Goal: Use online tool/utility

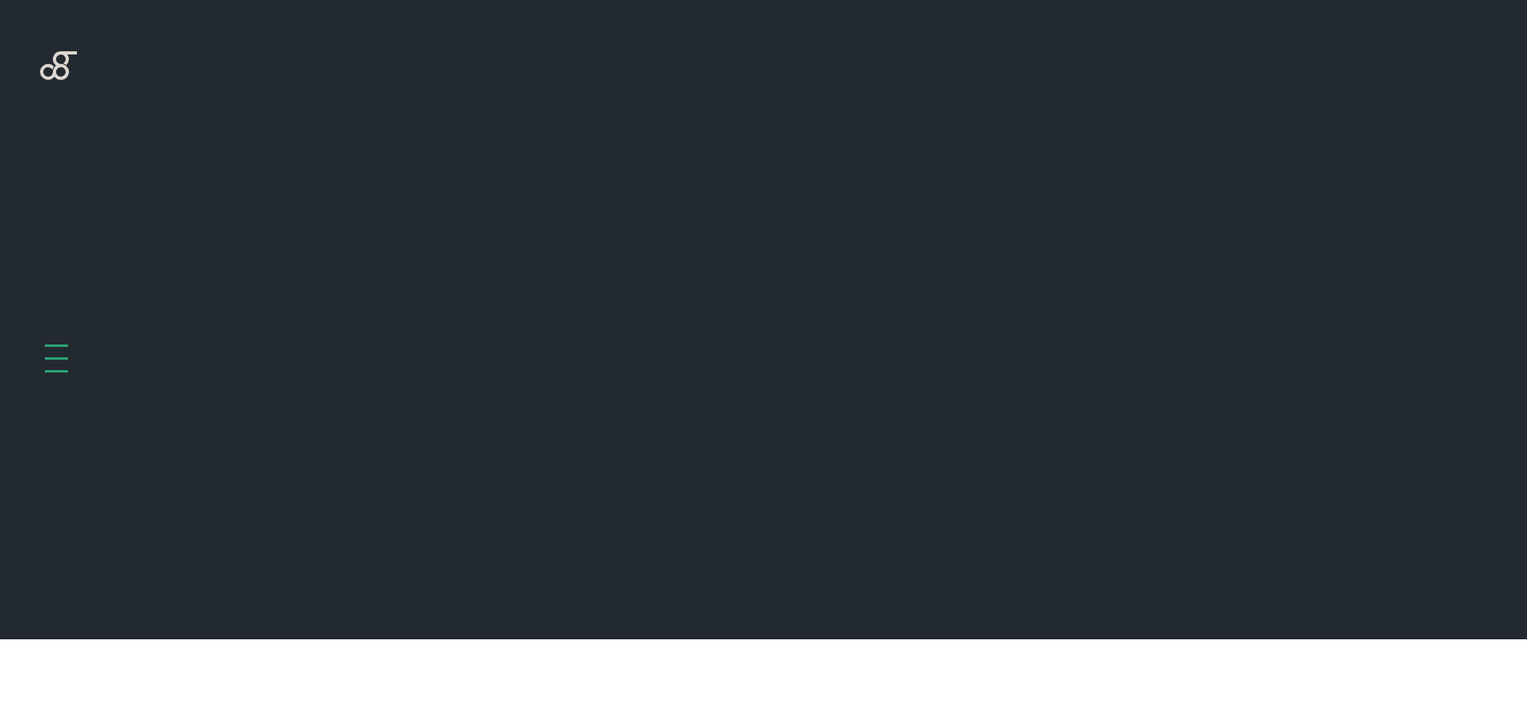
scroll to position [639, 0]
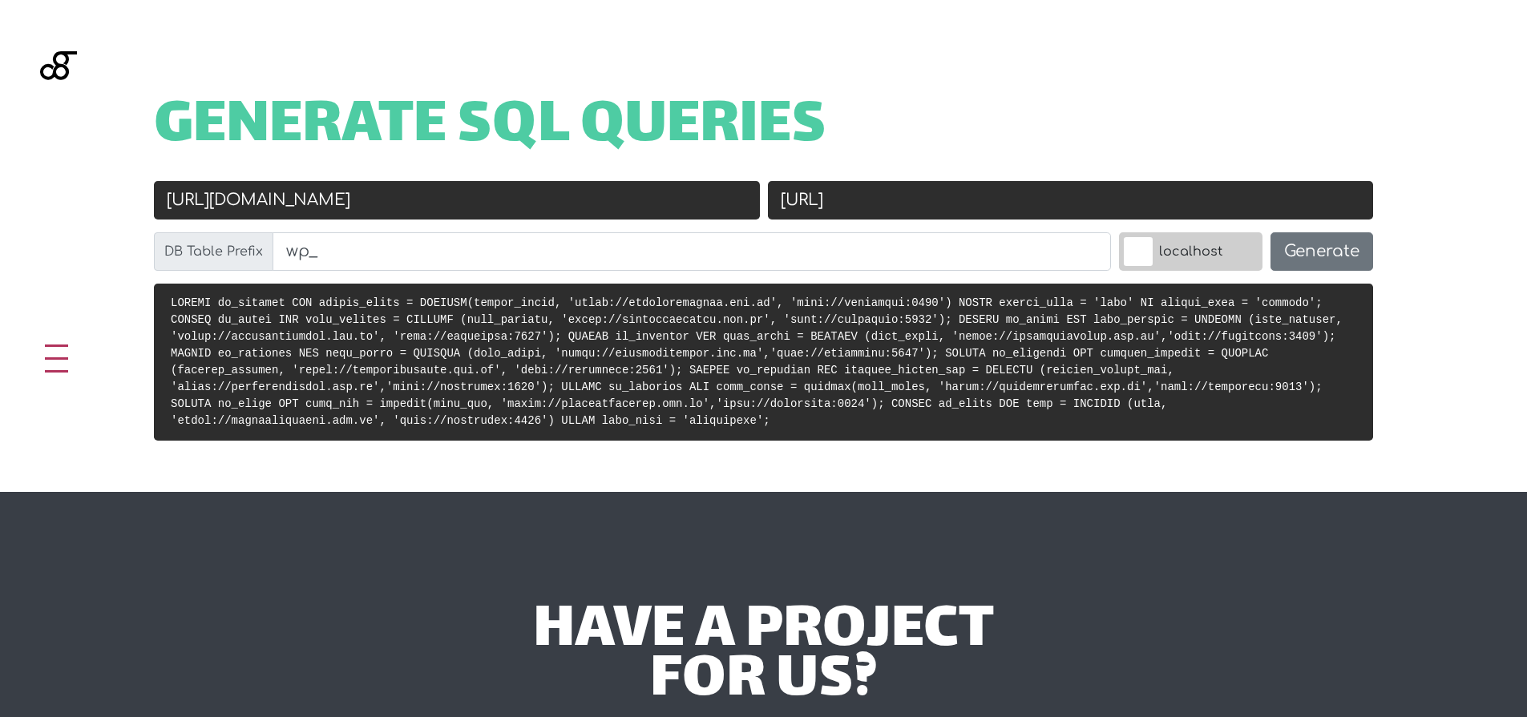
click at [508, 199] on input "[URL][DOMAIN_NAME]" at bounding box center [457, 200] width 606 height 38
paste input "text"
click at [489, 200] on input "Old URL" at bounding box center [457, 200] width 606 height 38
paste input "[URL][DOMAIN_NAME]"
click at [970, 205] on input "[URL]" at bounding box center [1071, 200] width 606 height 38
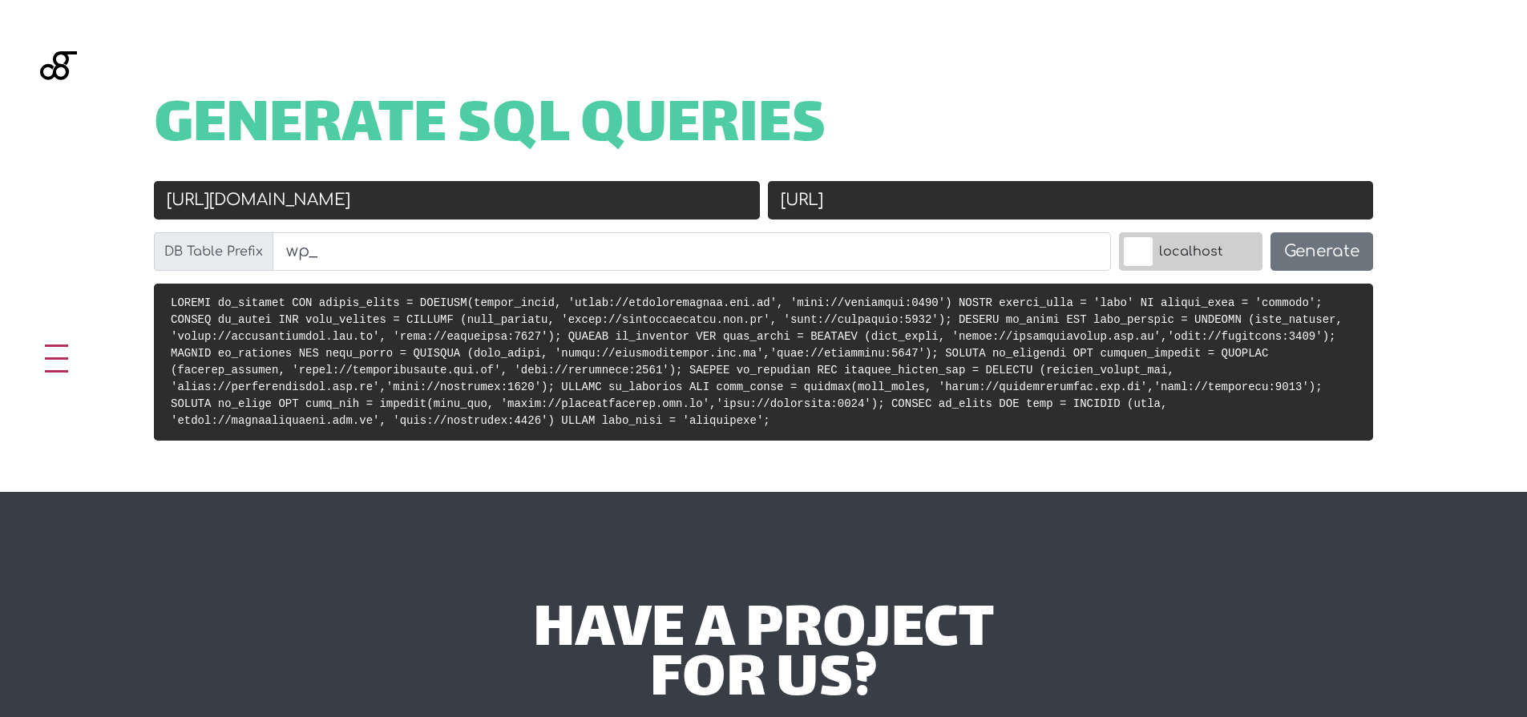
type input "[URL][DOMAIN_NAME]"
paste input "s://[DOMAIN_NAME]"
drag, startPoint x: 1034, startPoint y: 200, endPoint x: 1103, endPoint y: 204, distance: 69.8
click at [1103, 204] on input "[URL][DOMAIN_NAME]" at bounding box center [1071, 200] width 606 height 38
click at [825, 197] on input "[URL][DOMAIN_NAME]" at bounding box center [1071, 200] width 606 height 38
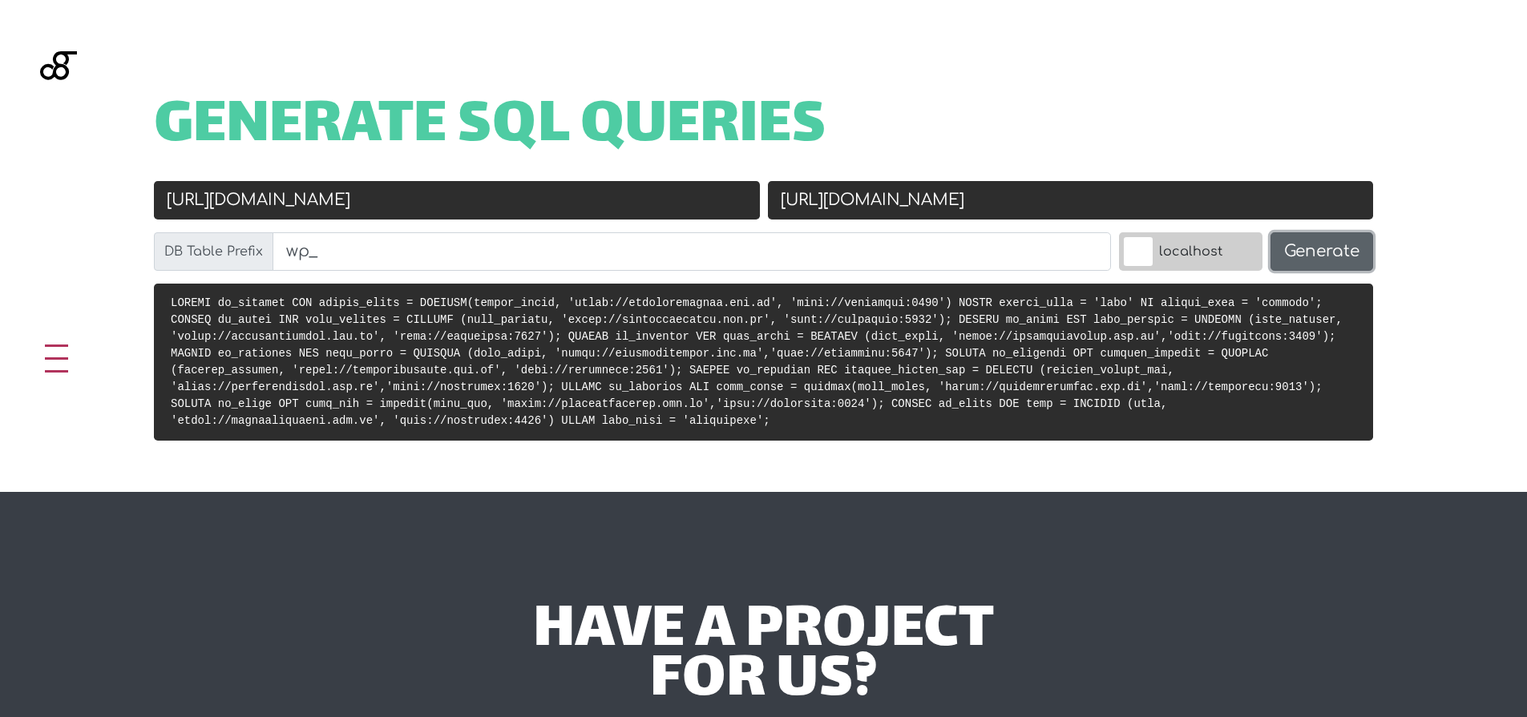
type input "[URL][DOMAIN_NAME]"
click at [1317, 249] on button "Generate" at bounding box center [1321, 251] width 103 height 38
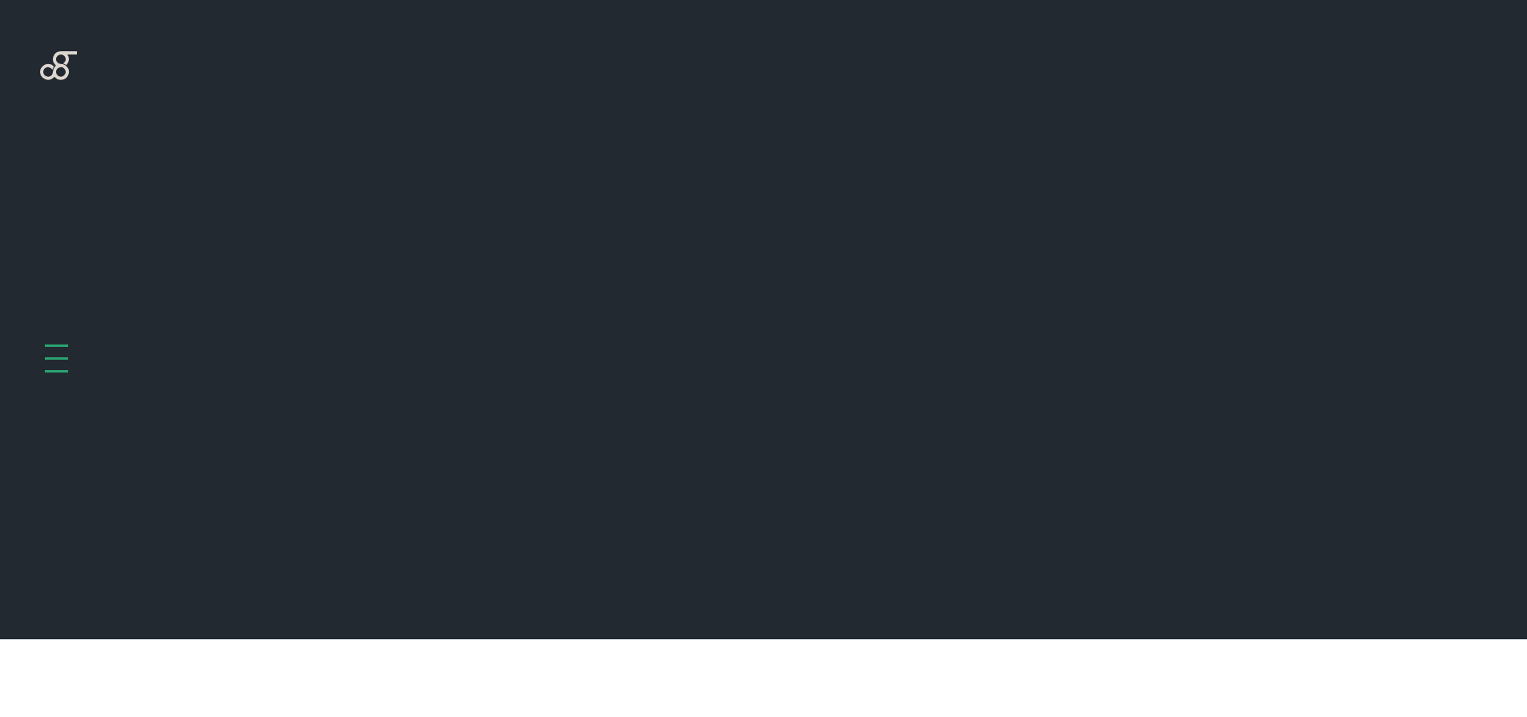
scroll to position [639, 0]
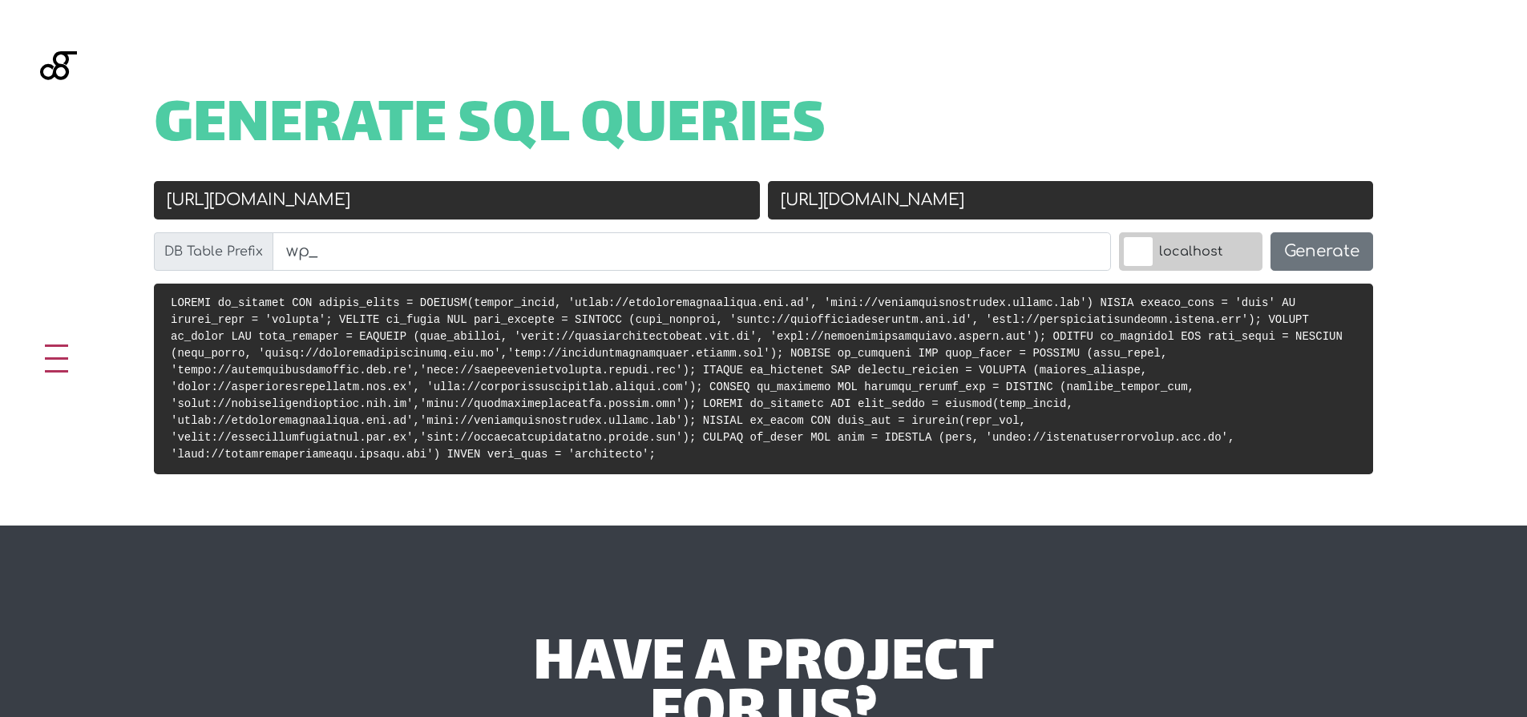
drag, startPoint x: 836, startPoint y: 196, endPoint x: 1129, endPoint y: 212, distance: 293.7
click at [1129, 212] on input "[URL][DOMAIN_NAME]" at bounding box center [1071, 200] width 606 height 38
click at [1339, 302] on pre at bounding box center [763, 379] width 1219 height 191
